Goal: Entertainment & Leisure: Consume media (video, audio)

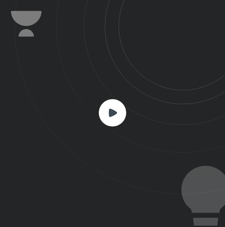
scroll to position [227, 225]
click at [128, 112] on icon at bounding box center [119, 97] width 210 height 194
click at [106, 112] on rect at bounding box center [112, 112] width 27 height 27
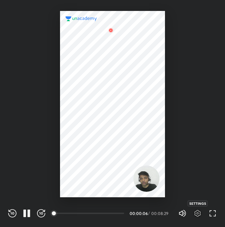
click at [194, 211] on icon "button" at bounding box center [197, 214] width 8 height 8
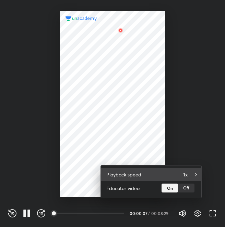
click at [190, 170] on div "Playback speed 1x" at bounding box center [151, 174] width 100 height 13
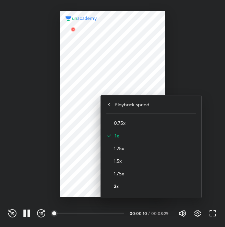
click at [149, 183] on h4 "2x" at bounding box center [155, 186] width 82 height 7
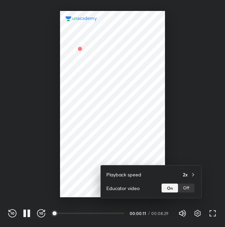
click at [212, 119] on div at bounding box center [112, 113] width 225 height 227
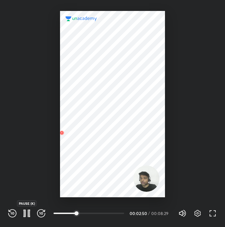
click at [27, 217] on icon "button" at bounding box center [27, 214] width 8 height 8
click at [27, 216] on icon "button" at bounding box center [27, 214] width 8 height 8
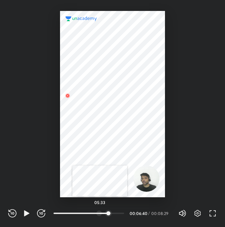
click at [100, 215] on div at bounding box center [98, 213] width 5 height 5
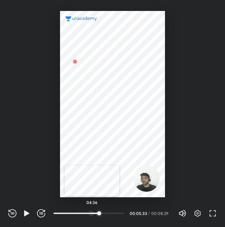
click at [92, 215] on div at bounding box center [90, 213] width 5 height 5
